Goal: Task Accomplishment & Management: Complete application form

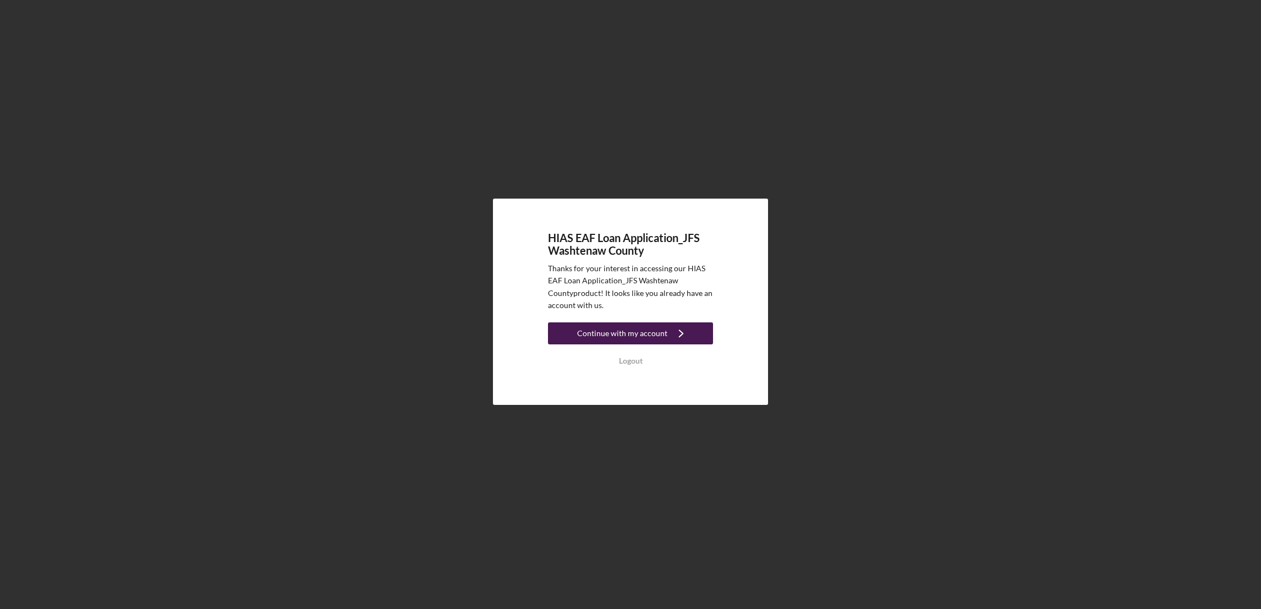
click at [621, 335] on div "Continue with my account" at bounding box center [622, 333] width 90 height 22
click at [605, 335] on div "Continue with my account" at bounding box center [622, 333] width 90 height 22
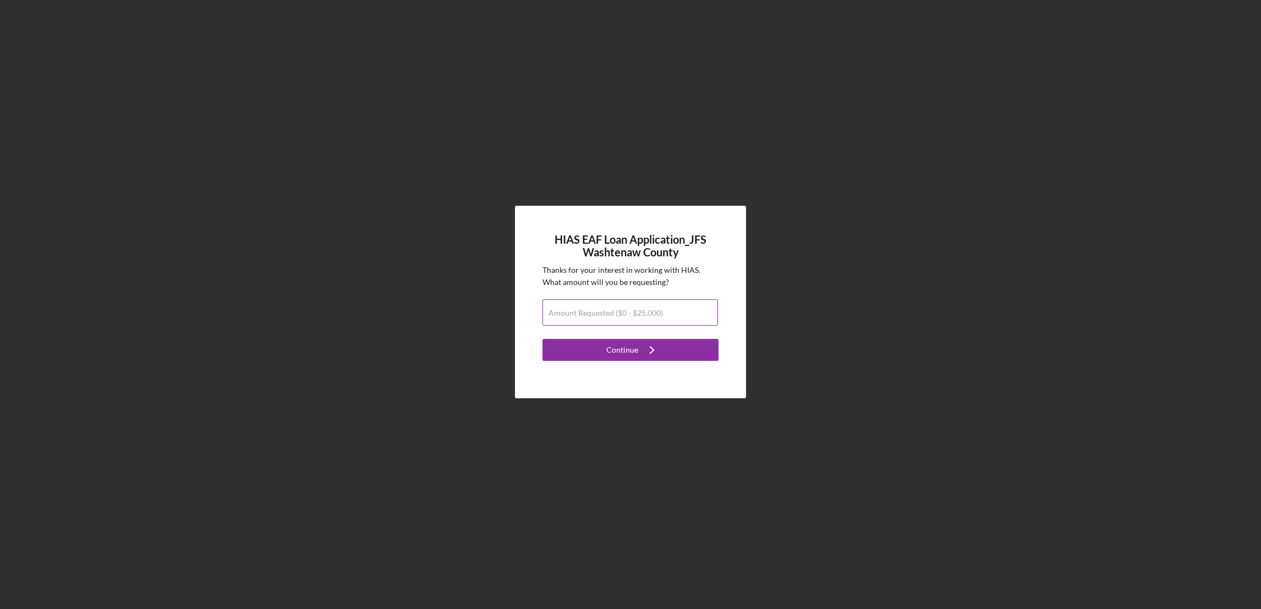
click at [602, 311] on label "Amount Requested ($0 - $25,000)" at bounding box center [605, 313] width 114 height 9
click at [602, 311] on input "Amount Requested ($0 - $25,000)" at bounding box center [629, 312] width 175 height 26
type input "$20,000"
click at [604, 356] on button "Continue Icon/Navigate" at bounding box center [630, 350] width 176 height 22
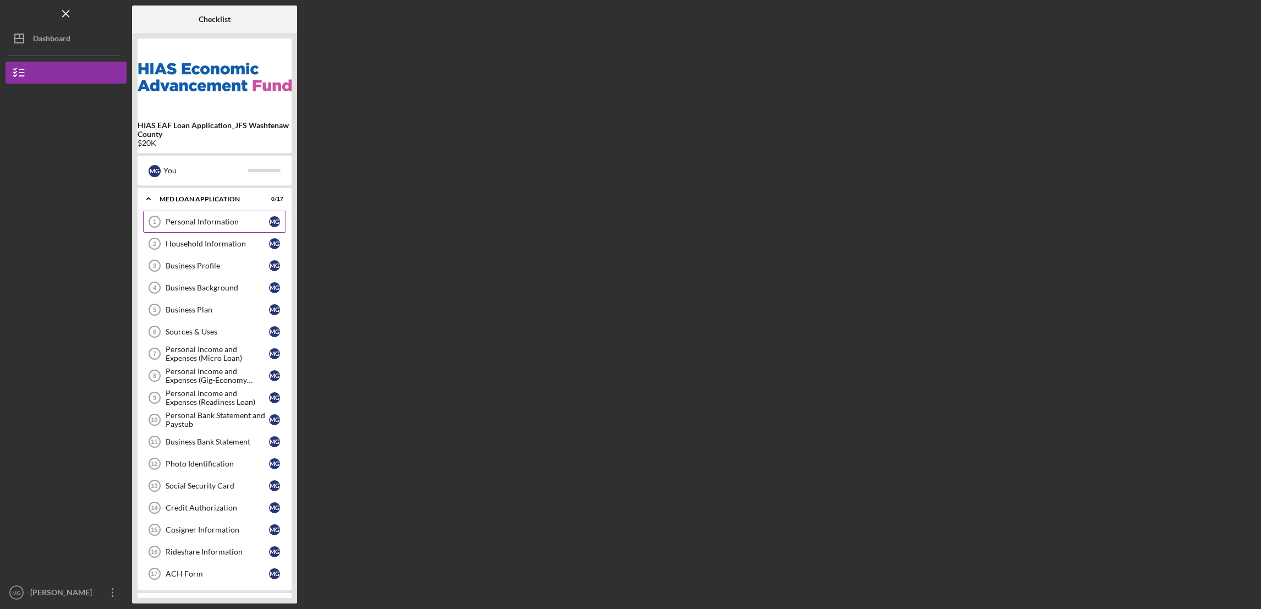
click at [207, 225] on div "Personal Information" at bounding box center [217, 221] width 103 height 9
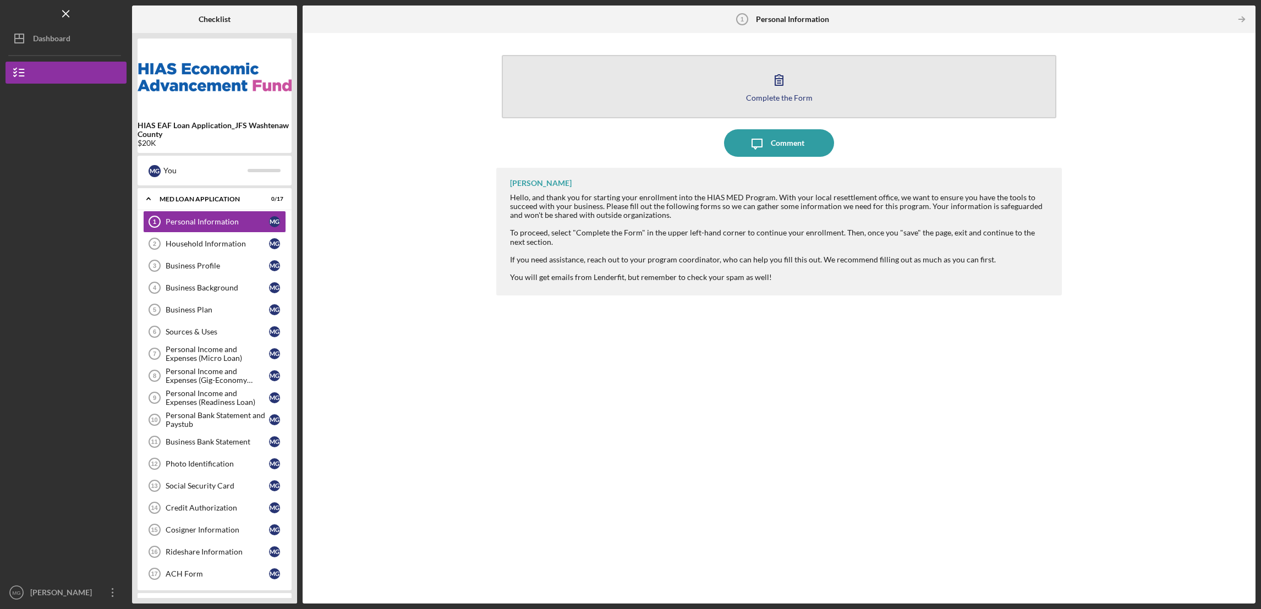
click at [774, 98] on div "Complete the Form" at bounding box center [779, 97] width 67 height 8
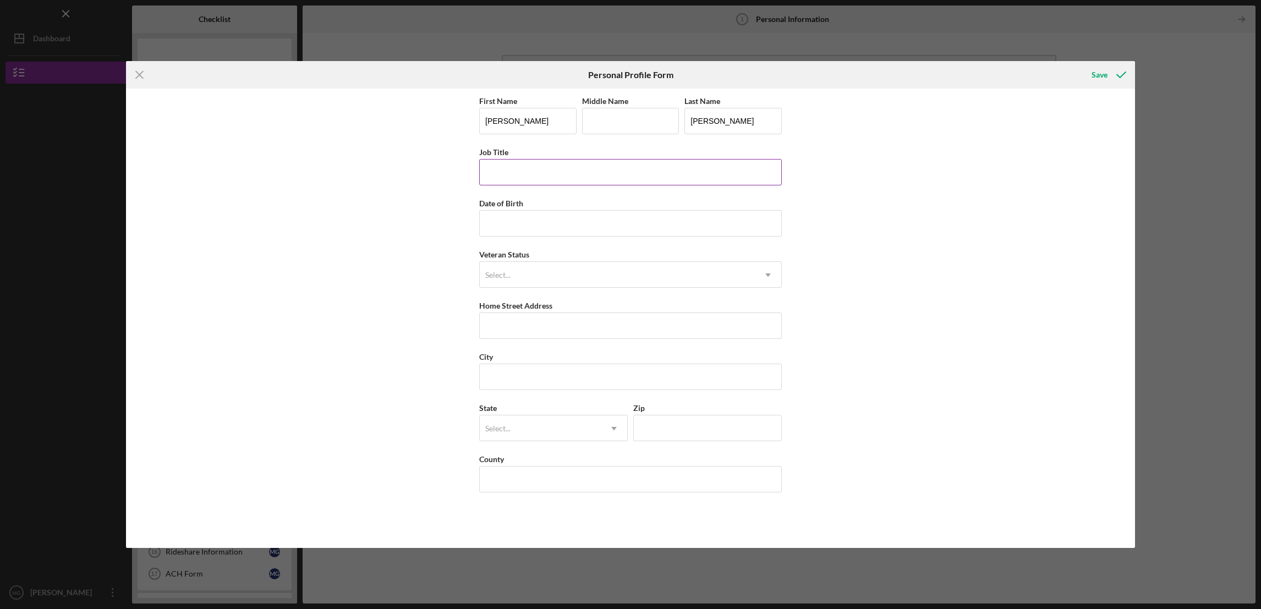
click at [522, 169] on input "Job Title" at bounding box center [630, 172] width 302 height 26
click at [1097, 76] on div "Save" at bounding box center [1099, 75] width 16 height 22
